Goal: Task Accomplishment & Management: Complete application form

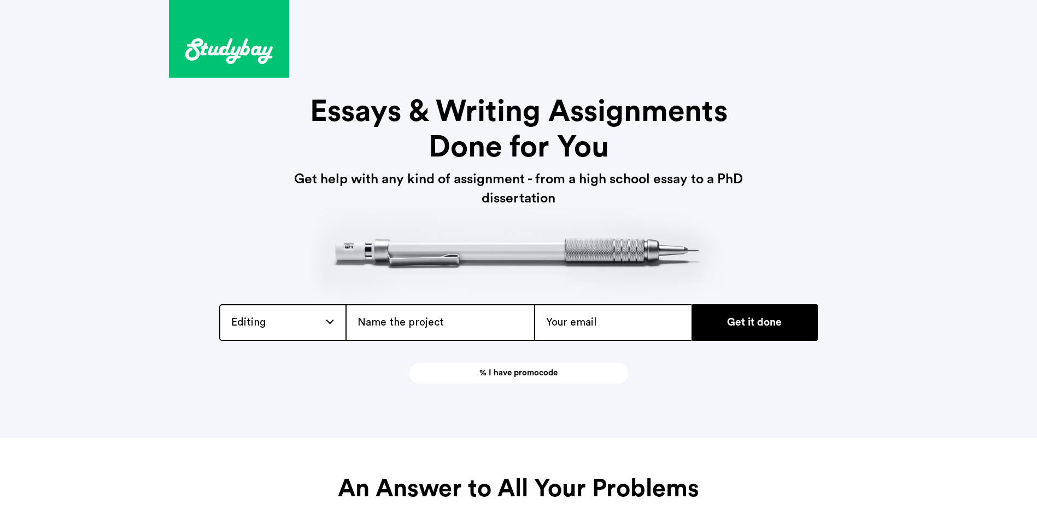
click at [774, 335] on input "Get it done" at bounding box center [755, 322] width 126 height 37
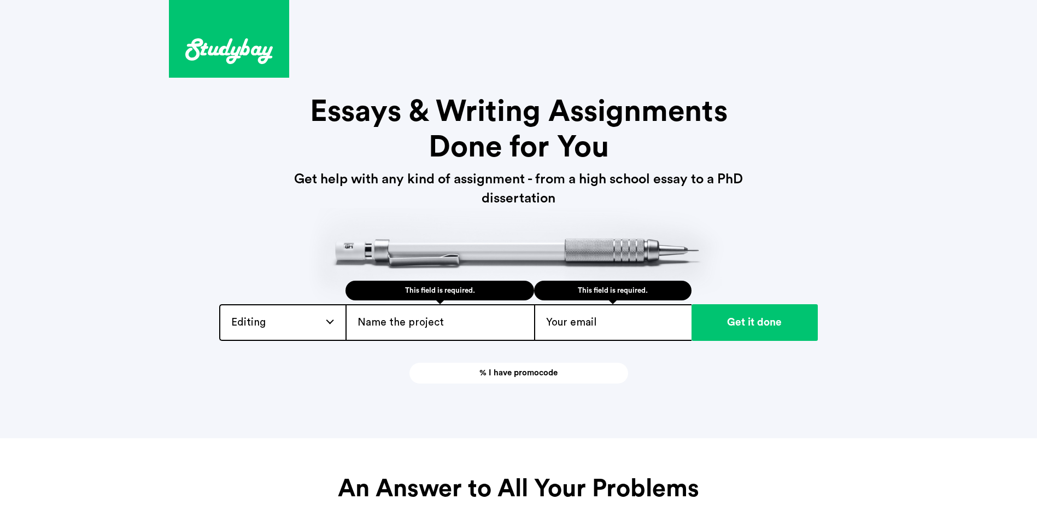
click at [282, 303] on div "[PHONE_NUMBER] [EMAIL_ADDRESS][DOMAIN_NAME] Essays & Writing Assignments Done f…" at bounding box center [519, 191] width 700 height 383
click at [288, 313] on div "Editing Admission / Scholarship Essay Annotated Bibliography Application Essay …" at bounding box center [282, 322] width 126 height 37
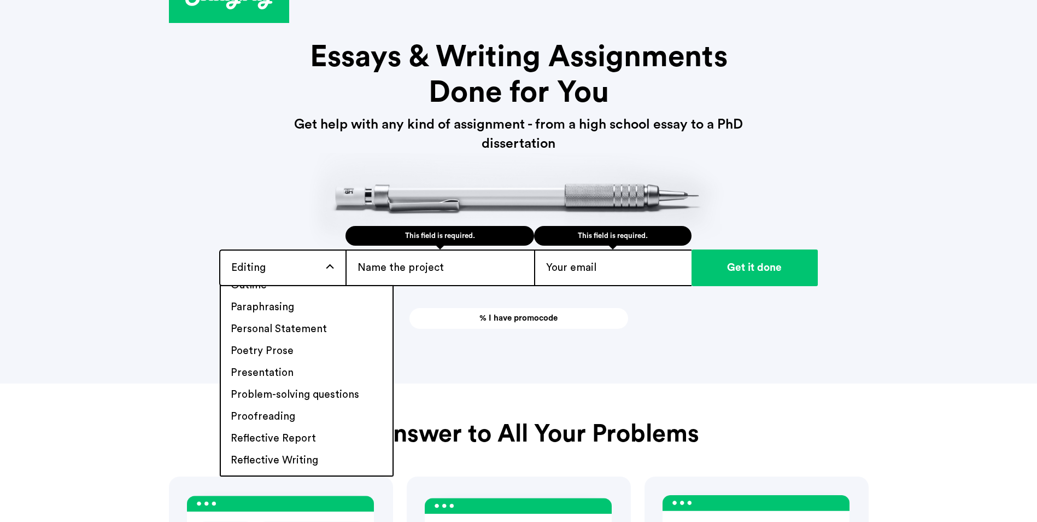
scroll to position [609, 0]
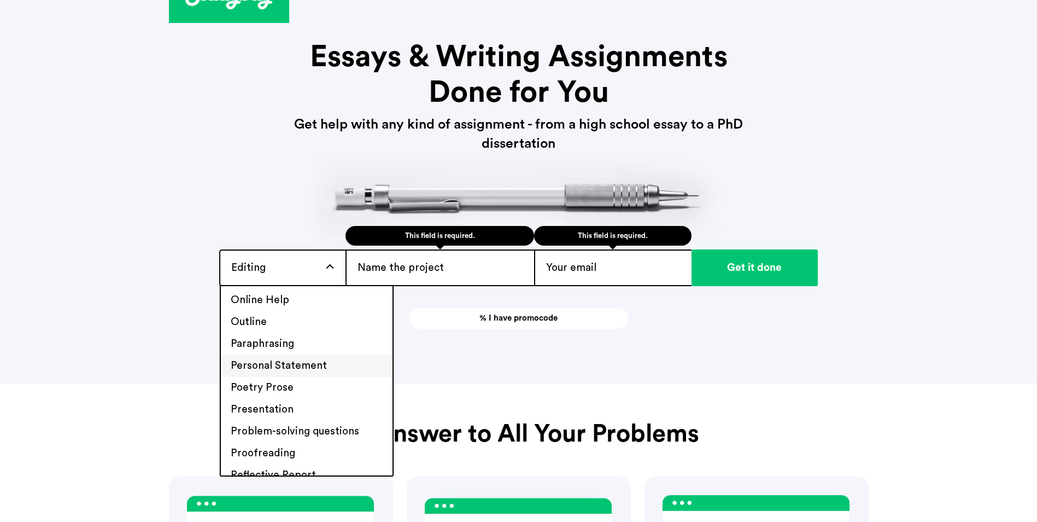
click at [302, 363] on li "Personal Statement" at bounding box center [307, 366] width 172 height 22
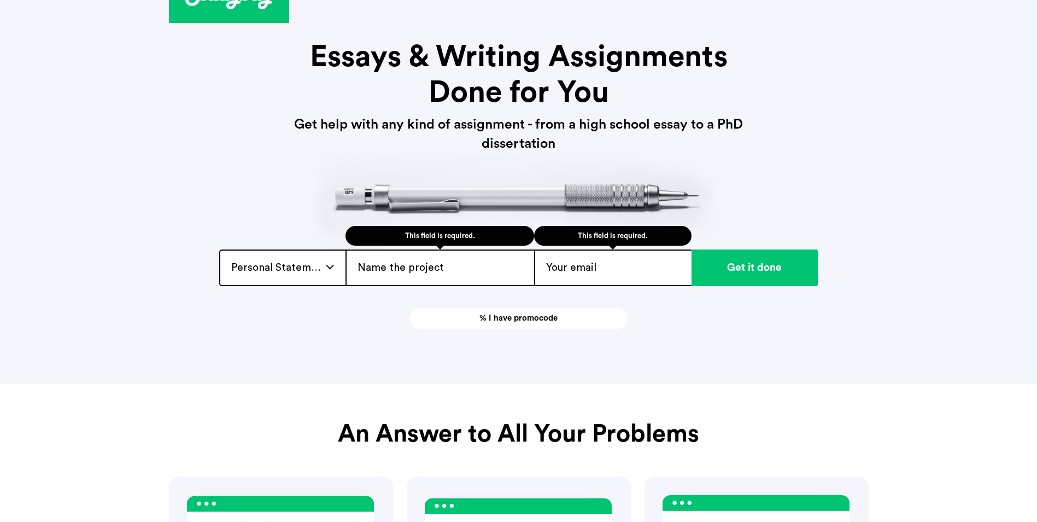
click at [411, 272] on input "text" at bounding box center [440, 267] width 189 height 37
click at [448, 258] on input "text" at bounding box center [440, 267] width 189 height 37
click at [463, 265] on input "text" at bounding box center [440, 267] width 189 height 37
click at [495, 271] on input "text" at bounding box center [440, 267] width 189 height 37
type input "V"
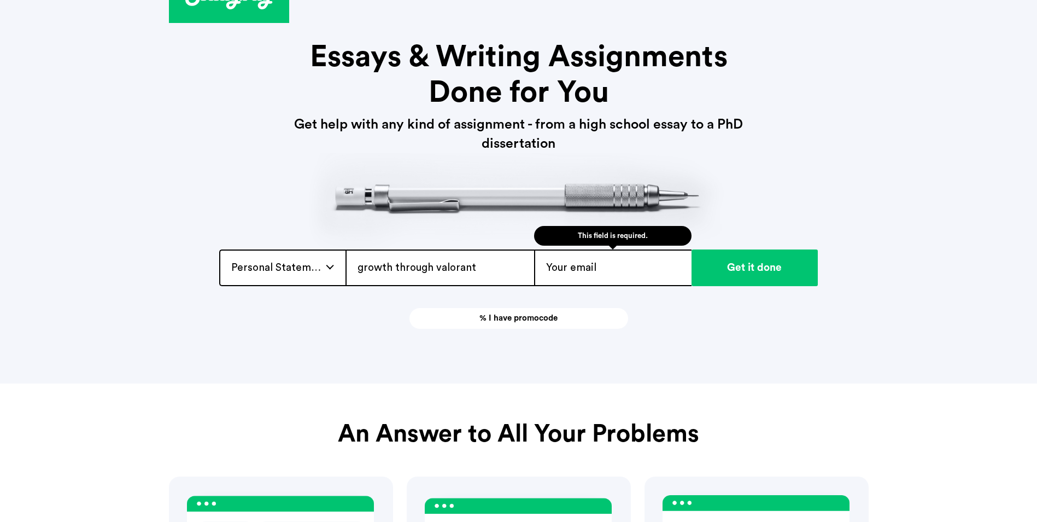
type input "growth through valorant"
click at [578, 258] on input "email" at bounding box center [612, 267] width 157 height 37
type input "[EMAIL_ADDRESS][DOMAIN_NAME]"
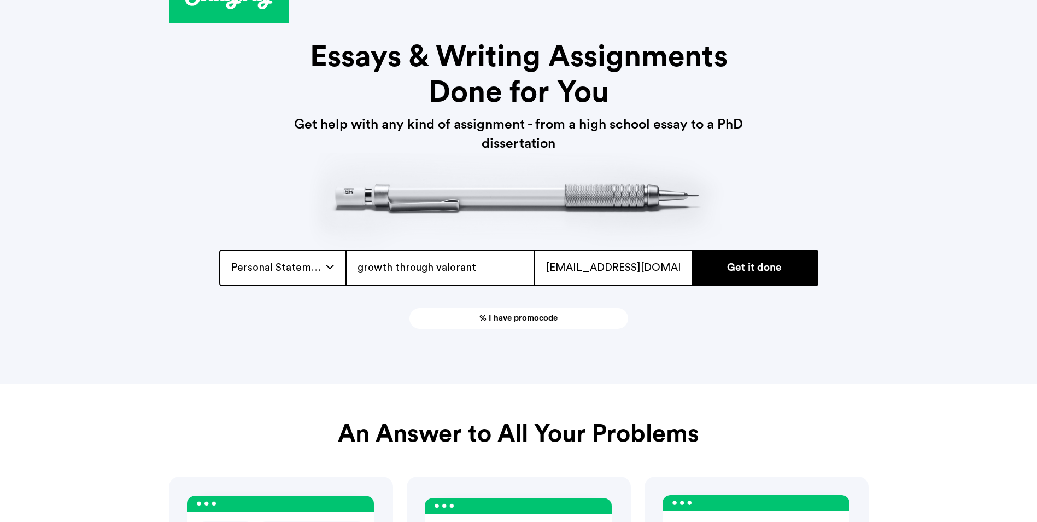
click at [762, 265] on input "Get it done" at bounding box center [755, 267] width 126 height 37
